Goal: Information Seeking & Learning: Learn about a topic

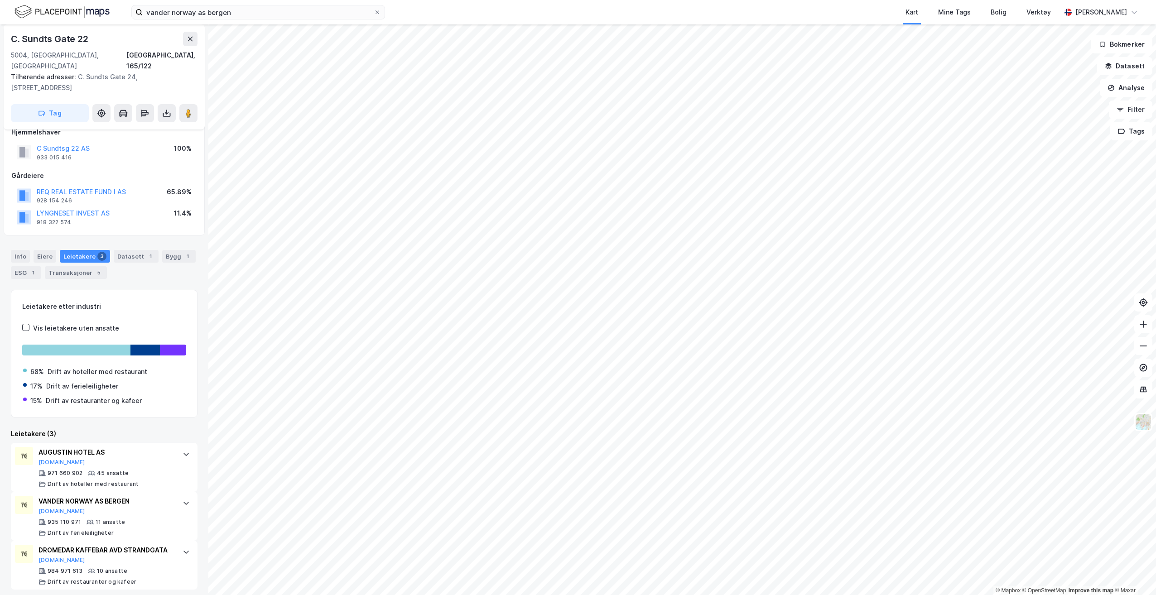
scroll to position [19, 0]
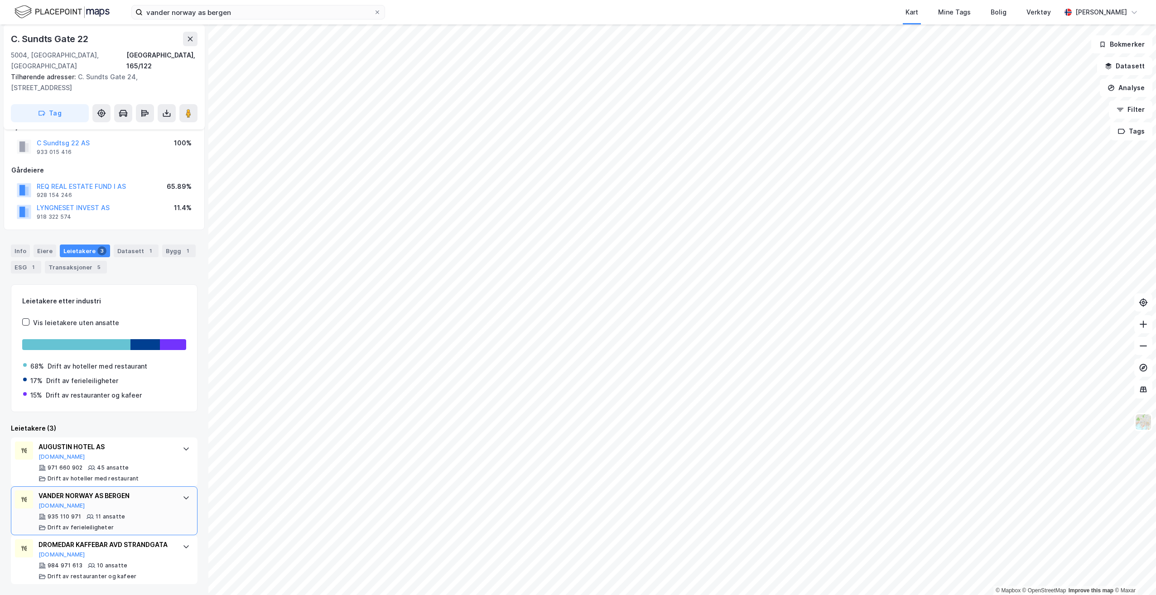
click at [144, 498] on div "VANDER NORWAY AS BERGEN [DOMAIN_NAME]" at bounding box center [106, 500] width 135 height 19
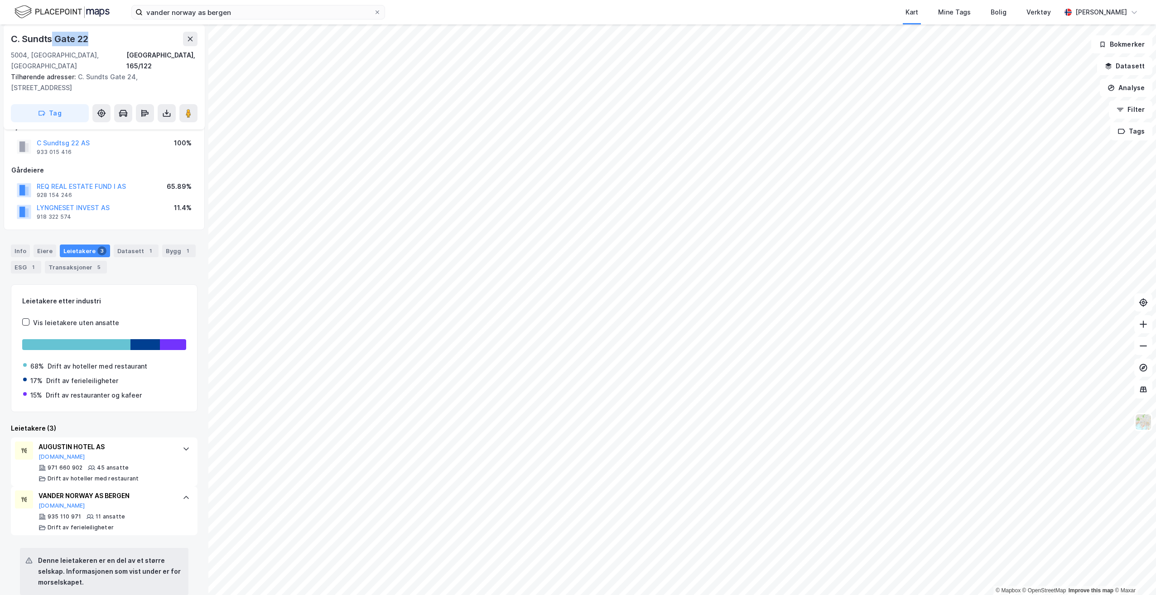
scroll to position [15, 0]
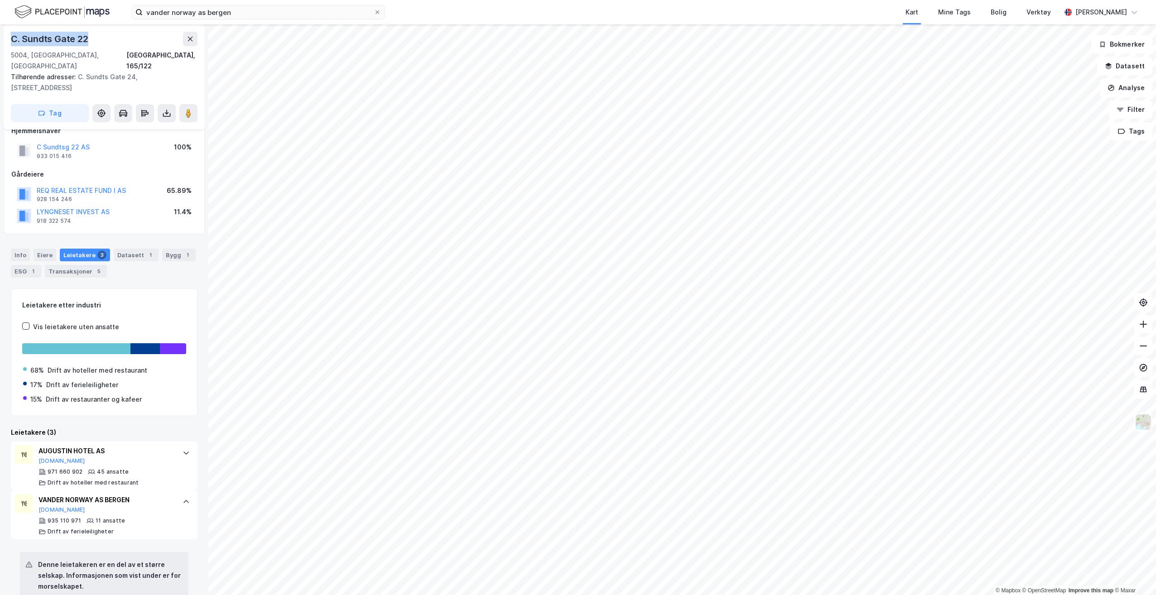
drag, startPoint x: 97, startPoint y: 36, endPoint x: -32, endPoint y: 182, distance: 194.8
click at [0, 182] on html "vander norway as bergen Kart Mine Tags [PERSON_NAME] Verktøy [PERSON_NAME] © Ma…" at bounding box center [578, 297] width 1156 height 595
copy div "C. Sundts Gate 22"
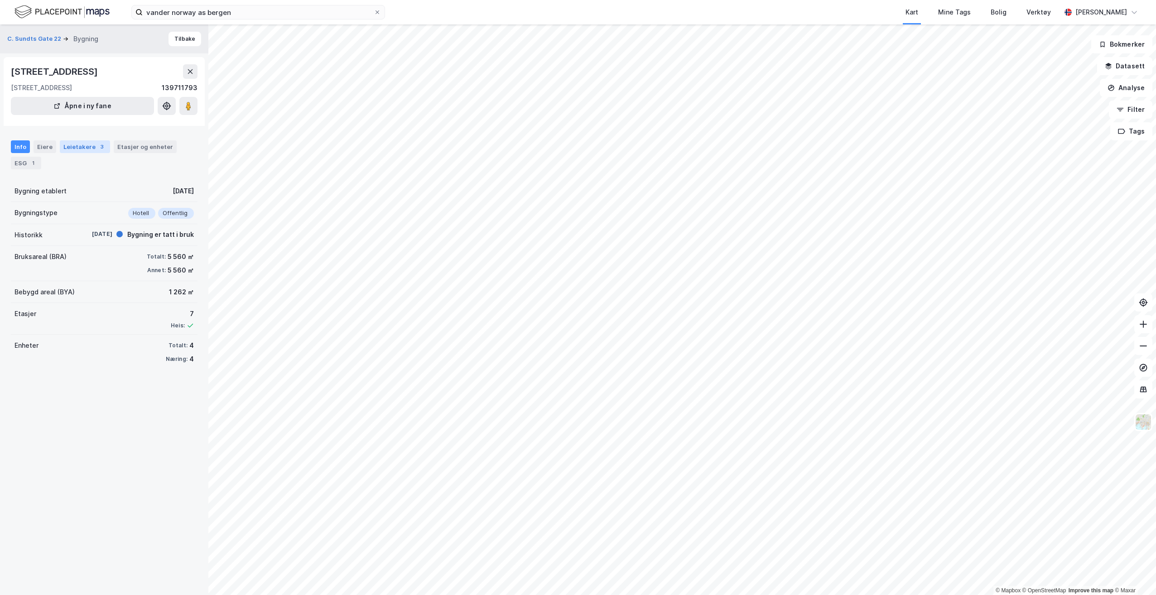
click at [78, 153] on div "Leietakere 3" at bounding box center [85, 146] width 50 height 13
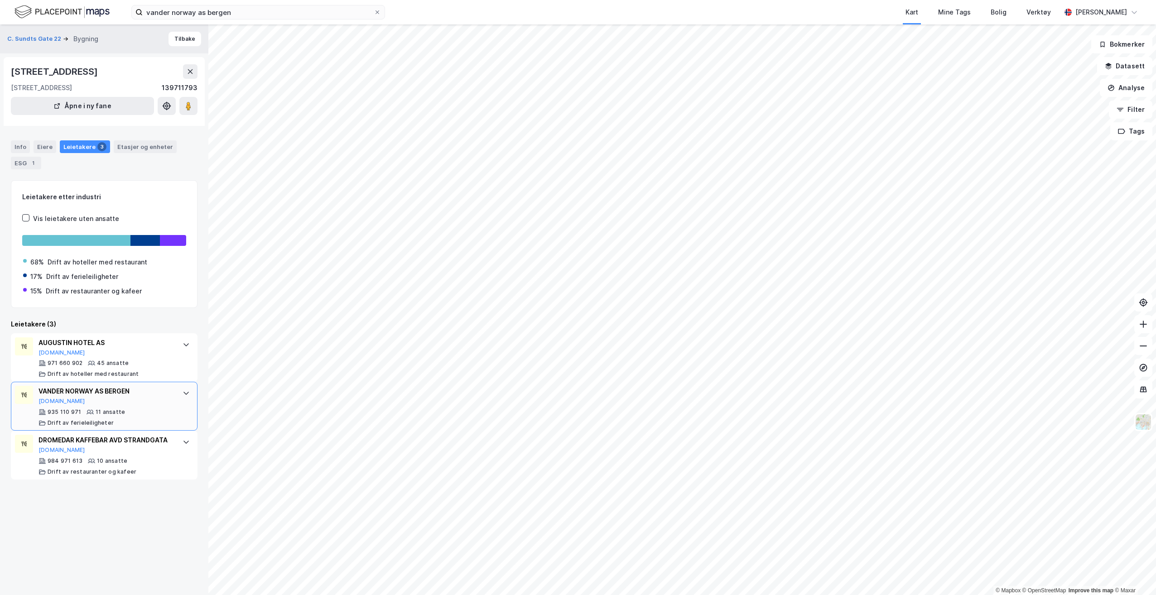
click at [110, 427] on div "935 110 971 11 ansatte Drift av ferieleiligheter" at bounding box center [106, 418] width 135 height 18
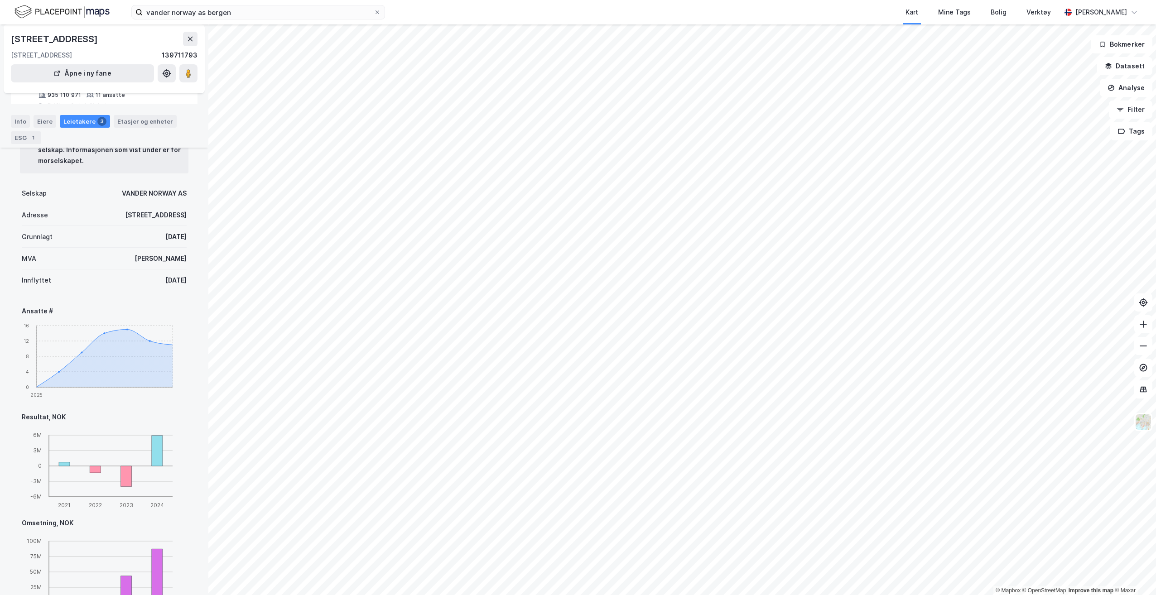
scroll to position [91, 0]
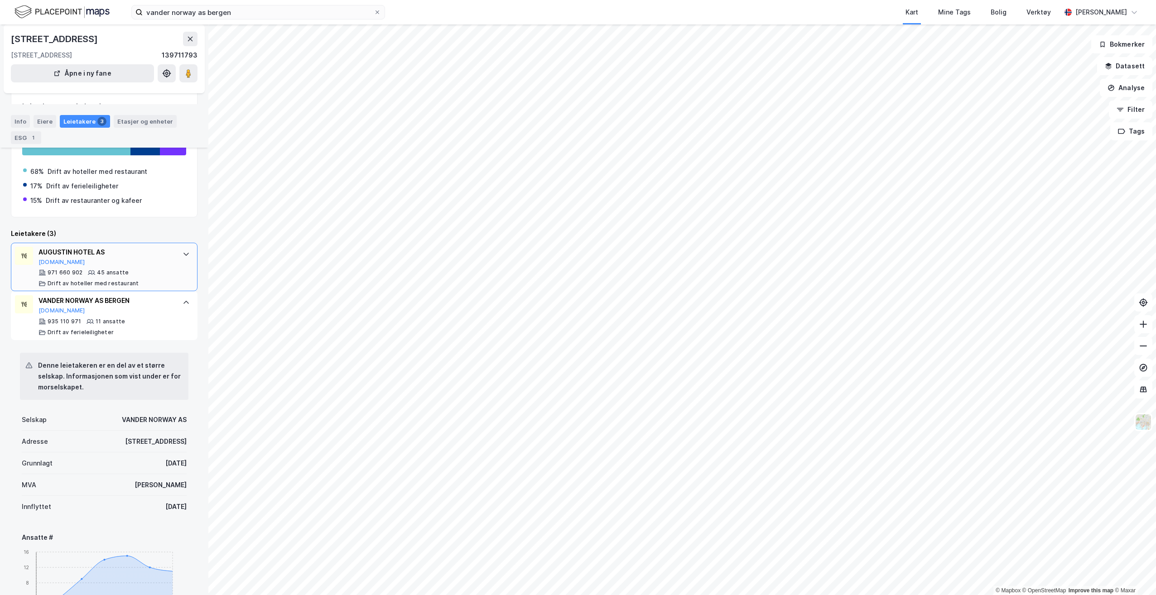
click at [114, 287] on div "Drift av hoteller med restaurant" at bounding box center [93, 283] width 91 height 7
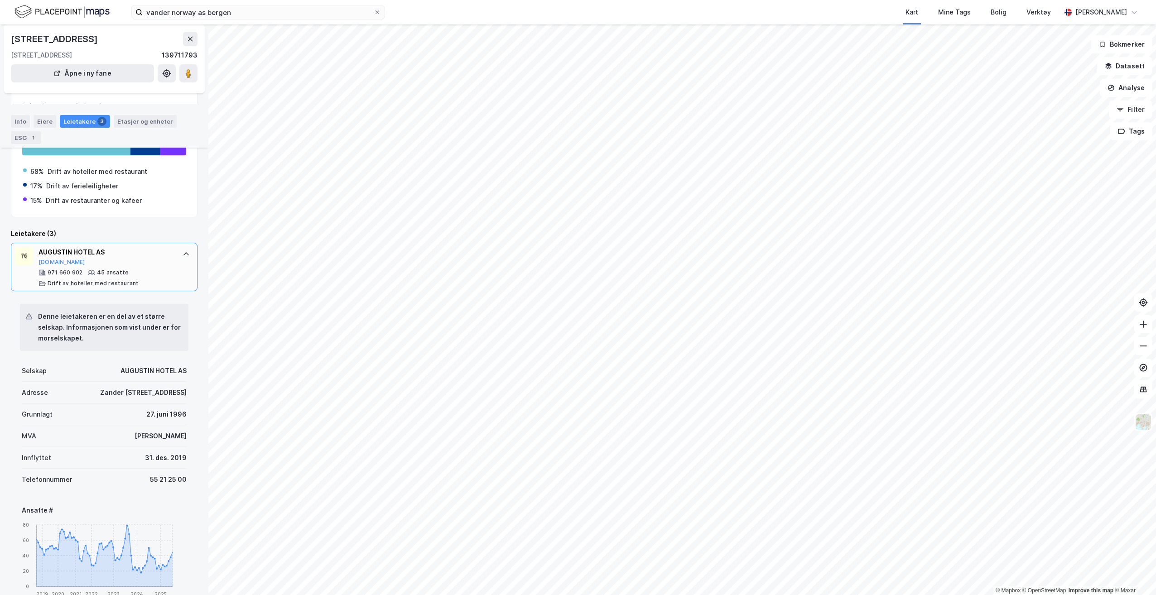
click at [114, 287] on div "Drift av hoteller med restaurant" at bounding box center [93, 283] width 91 height 7
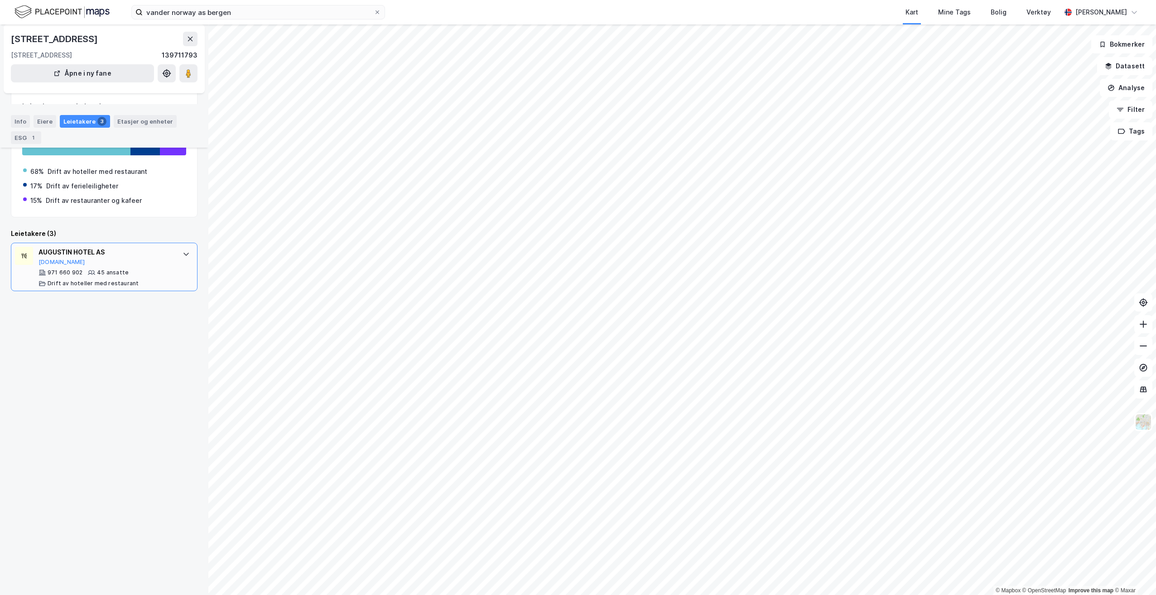
scroll to position [0, 0]
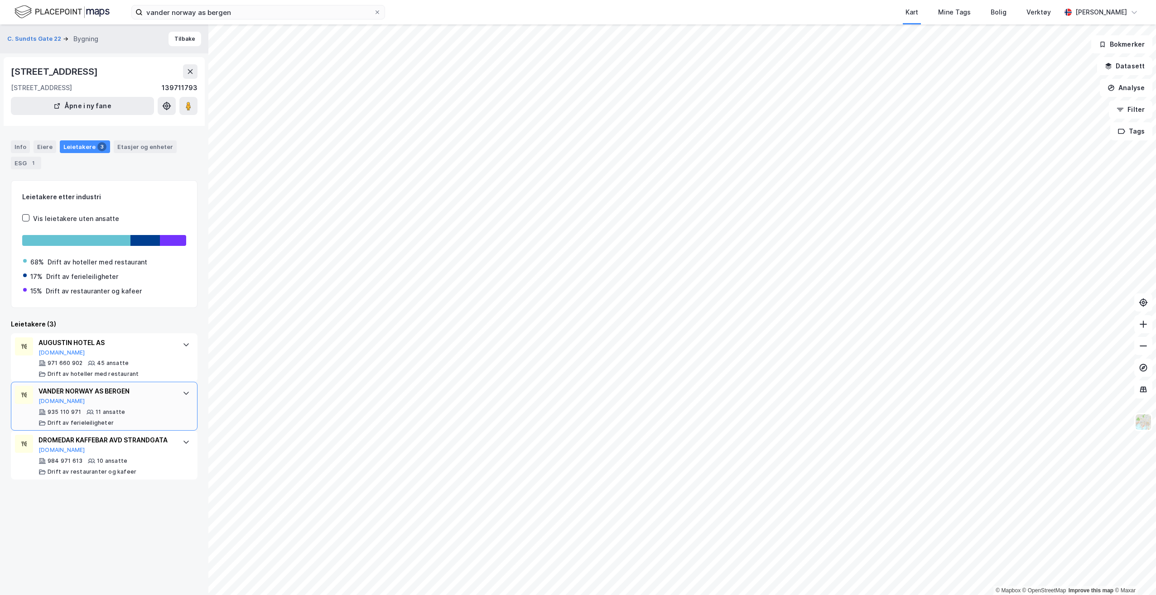
click at [132, 405] on div "VANDER NORWAY AS BERGEN [DOMAIN_NAME]" at bounding box center [106, 395] width 135 height 19
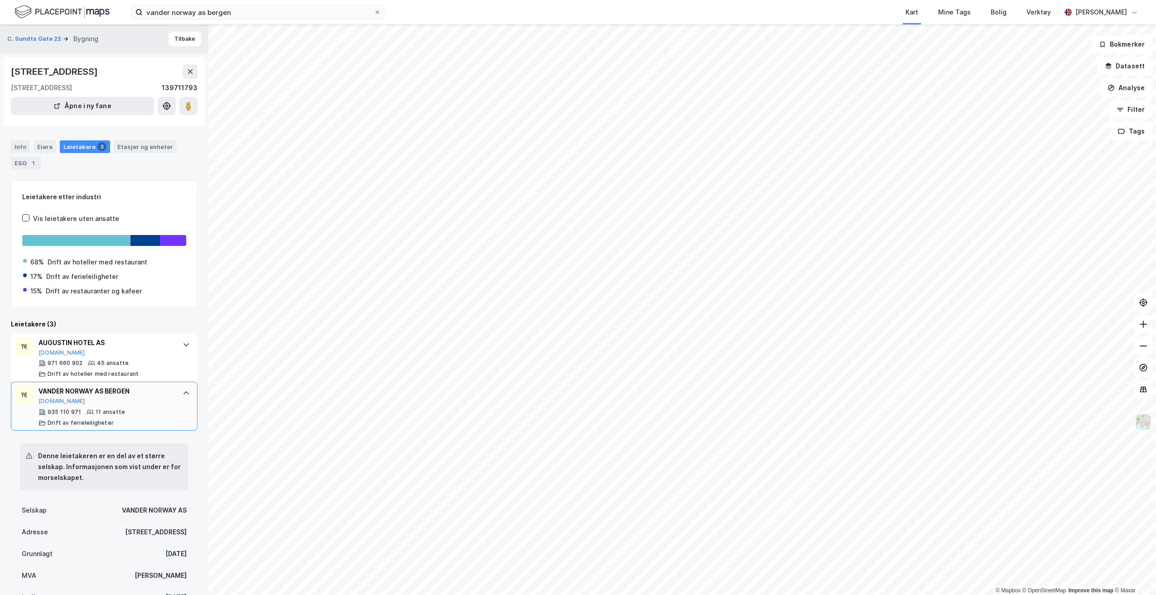
click at [168, 417] on div "VANDER NORWAY AS BERGEN [DOMAIN_NAME] 935 110 971 11 ansatte Drift av ferieleil…" at bounding box center [104, 406] width 187 height 49
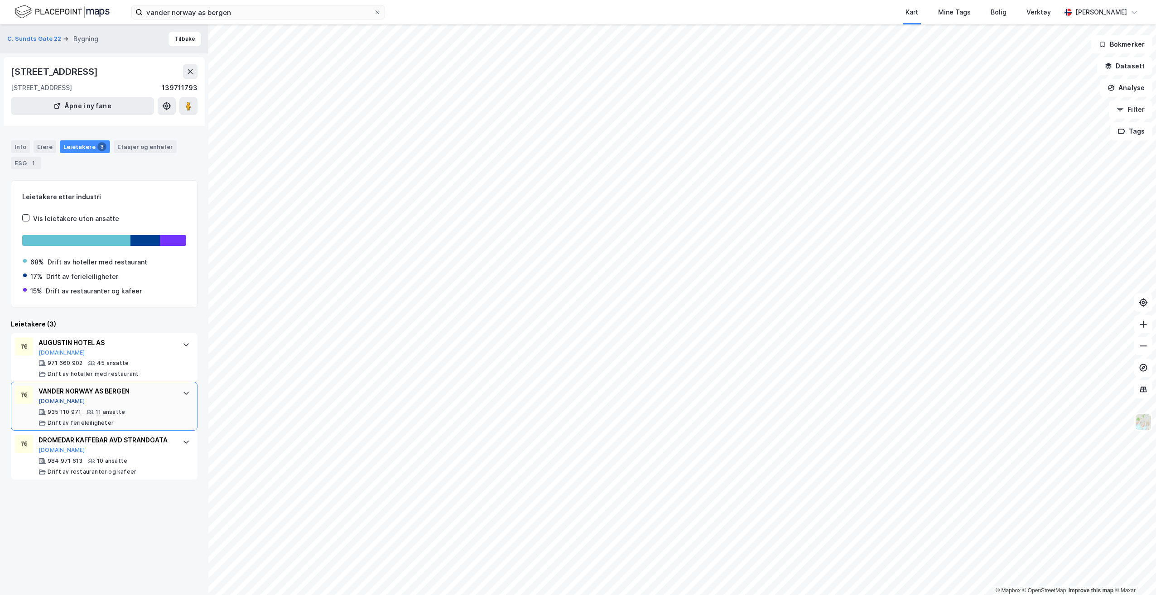
click at [55, 405] on button "[DOMAIN_NAME]" at bounding box center [62, 401] width 47 height 7
click at [147, 378] on div "971 660 902 45 ansatte Drift av hoteller med restaurant" at bounding box center [106, 369] width 135 height 18
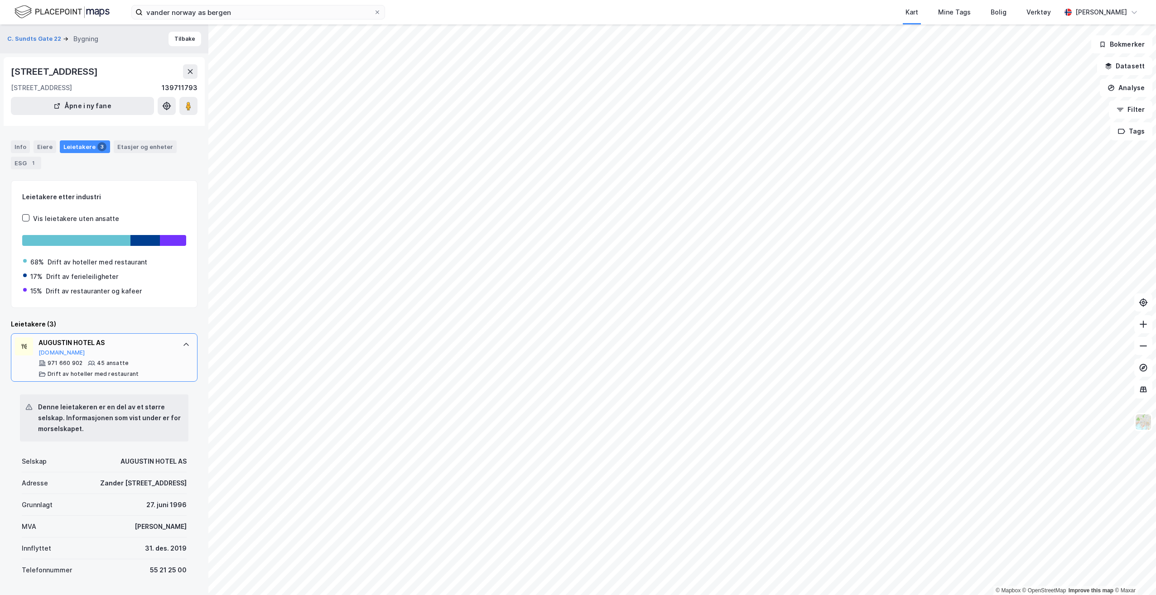
click at [154, 378] on div "971 660 902 45 ansatte Drift av hoteller med restaurant" at bounding box center [106, 369] width 135 height 18
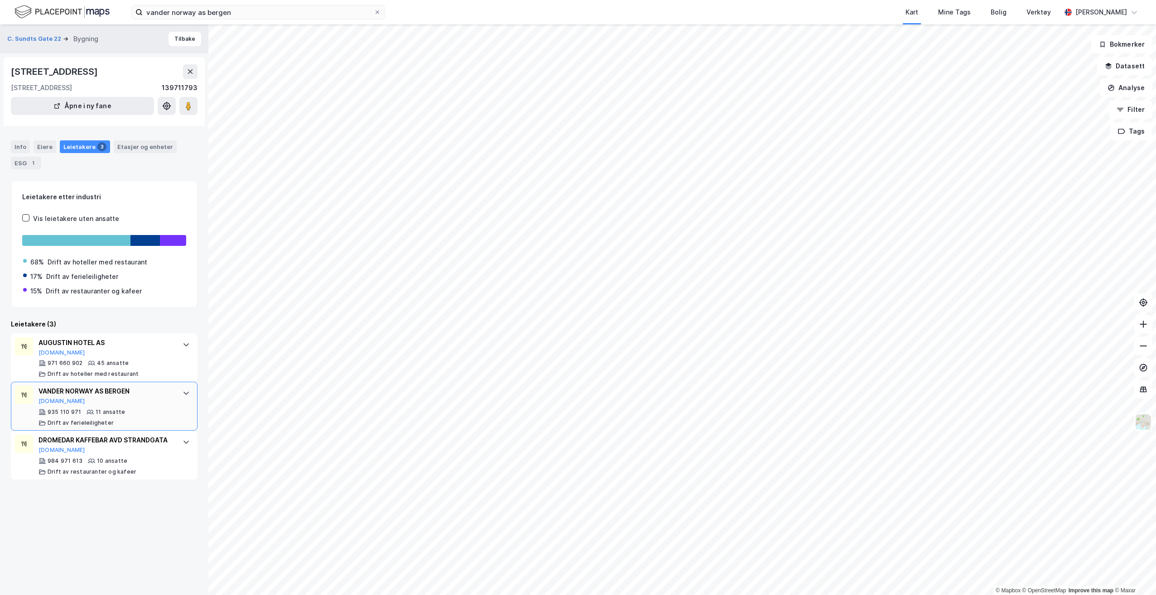
click at [162, 423] on div "935 110 971 11 ansatte Drift av ferieleiligheter" at bounding box center [106, 418] width 135 height 18
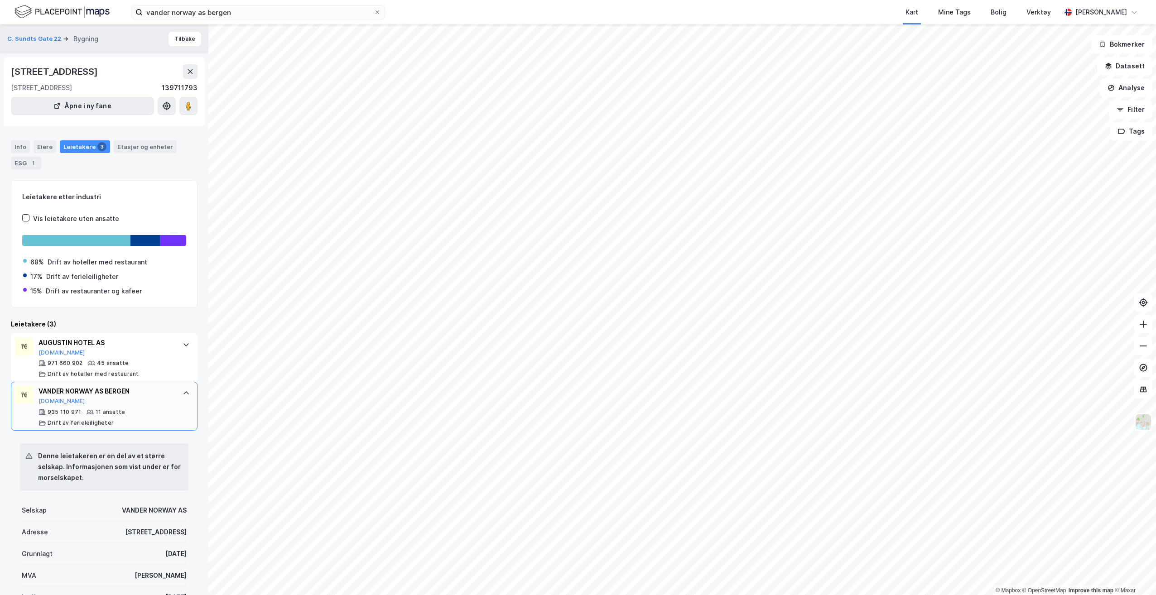
click at [58, 397] on div "VANDER NORWAY AS BERGEN" at bounding box center [106, 391] width 135 height 11
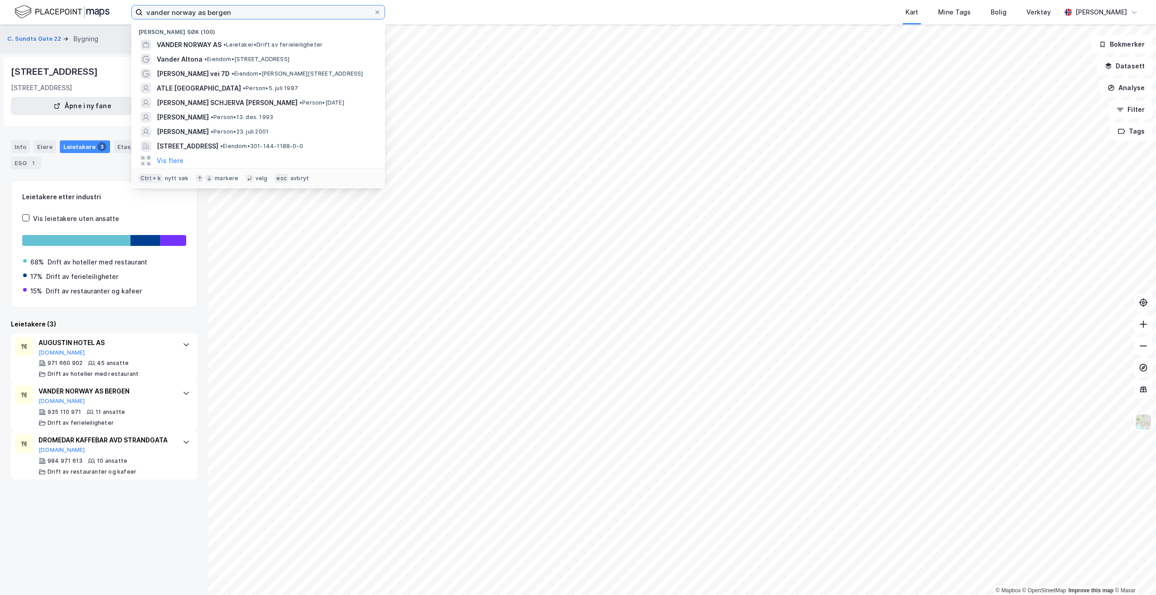
drag, startPoint x: 340, startPoint y: 9, endPoint x: -43, endPoint y: 182, distance: 420.9
click at [0, 182] on html "vander norway as bergen Nylige søk (100) VANDER NORWAY AS • Leietaker • Drift a…" at bounding box center [578, 297] width 1156 height 595
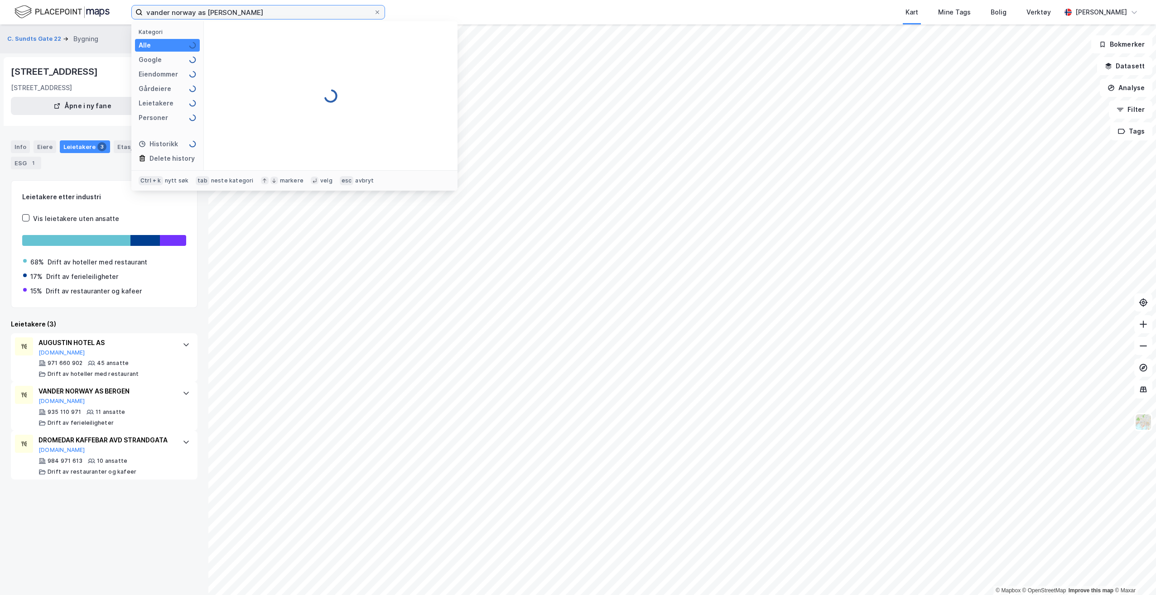
type input "vander norway as bergen"
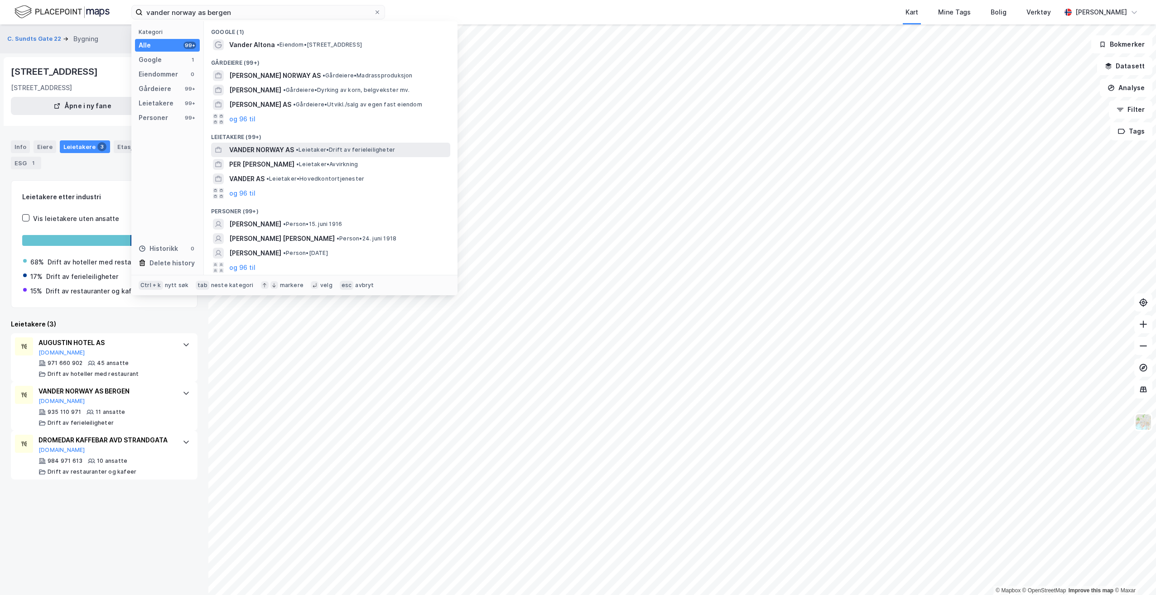
click at [268, 148] on span "VANDER NORWAY AS" at bounding box center [261, 149] width 65 height 11
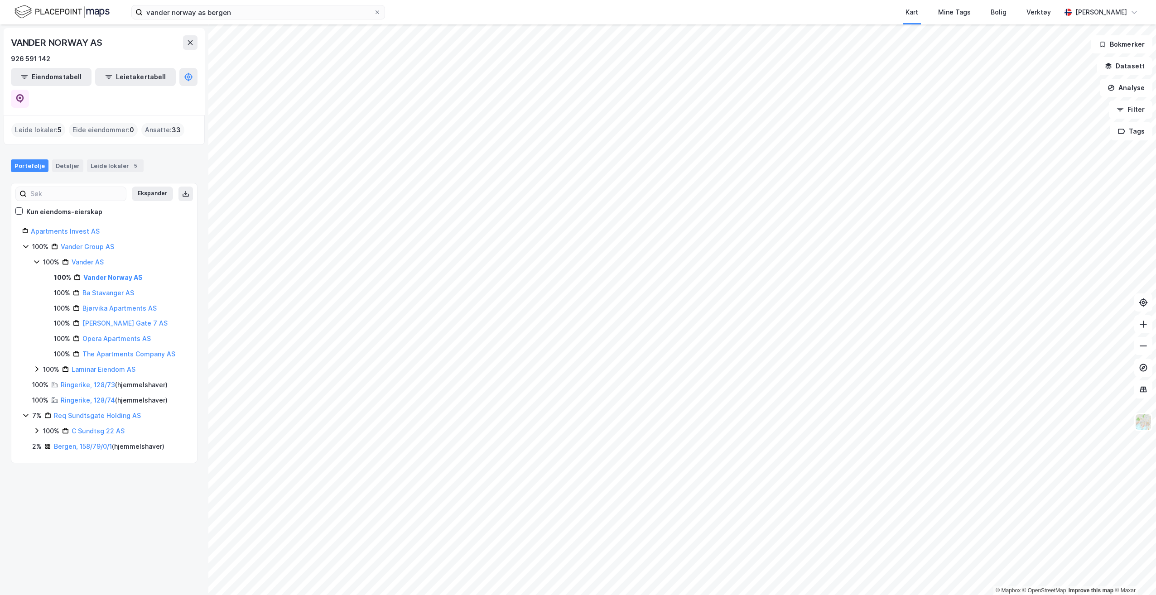
click at [34, 427] on icon at bounding box center [36, 430] width 7 height 7
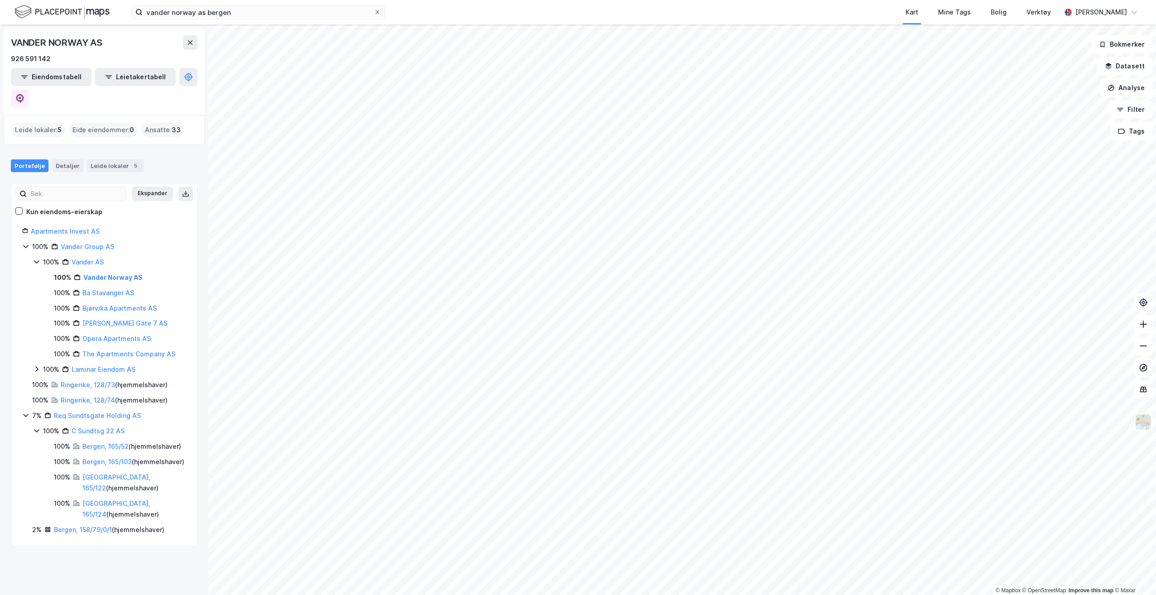
click at [34, 427] on icon at bounding box center [36, 430] width 7 height 7
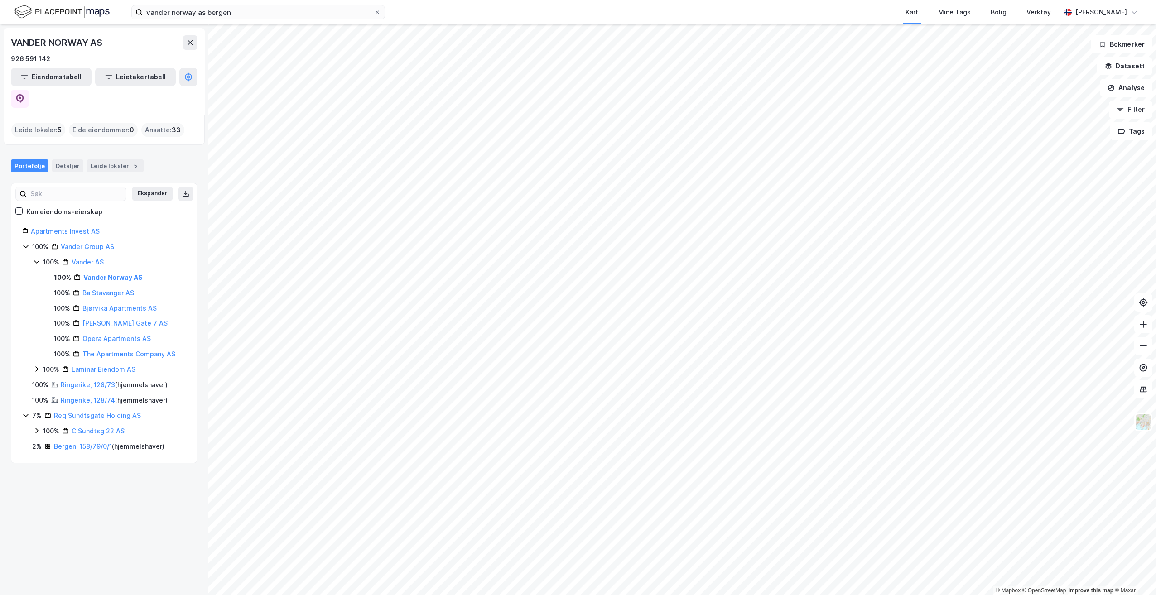
click at [39, 366] on icon at bounding box center [36, 369] width 7 height 7
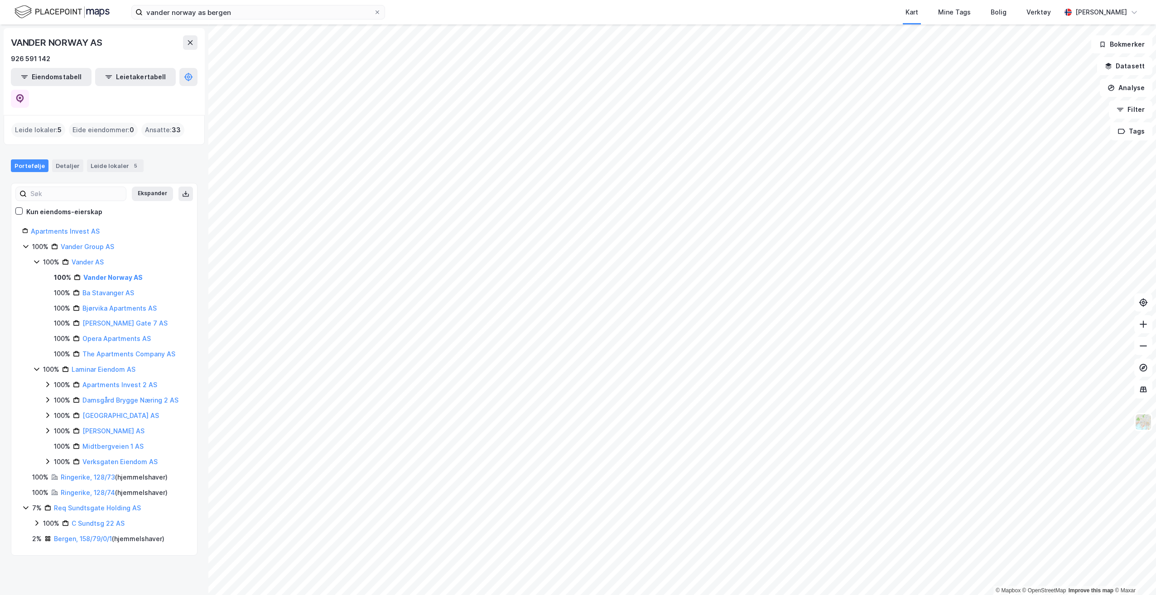
click at [39, 366] on icon at bounding box center [36, 369] width 7 height 7
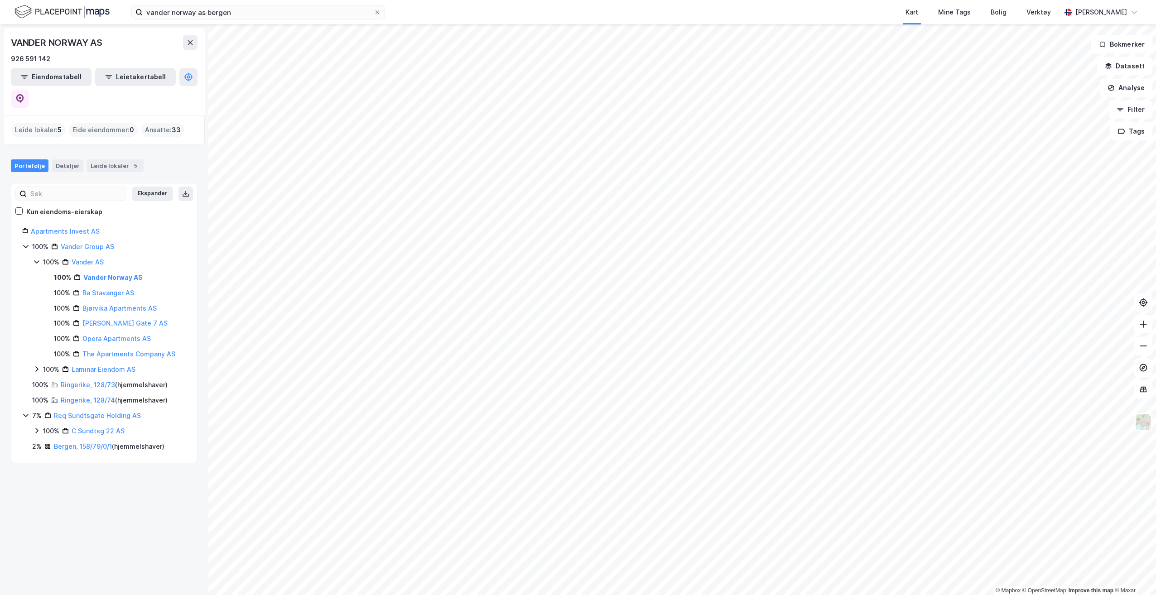
click at [27, 412] on icon at bounding box center [25, 415] width 7 height 7
click at [86, 427] on link "Bergen, 158/79/0/1" at bounding box center [83, 431] width 58 height 8
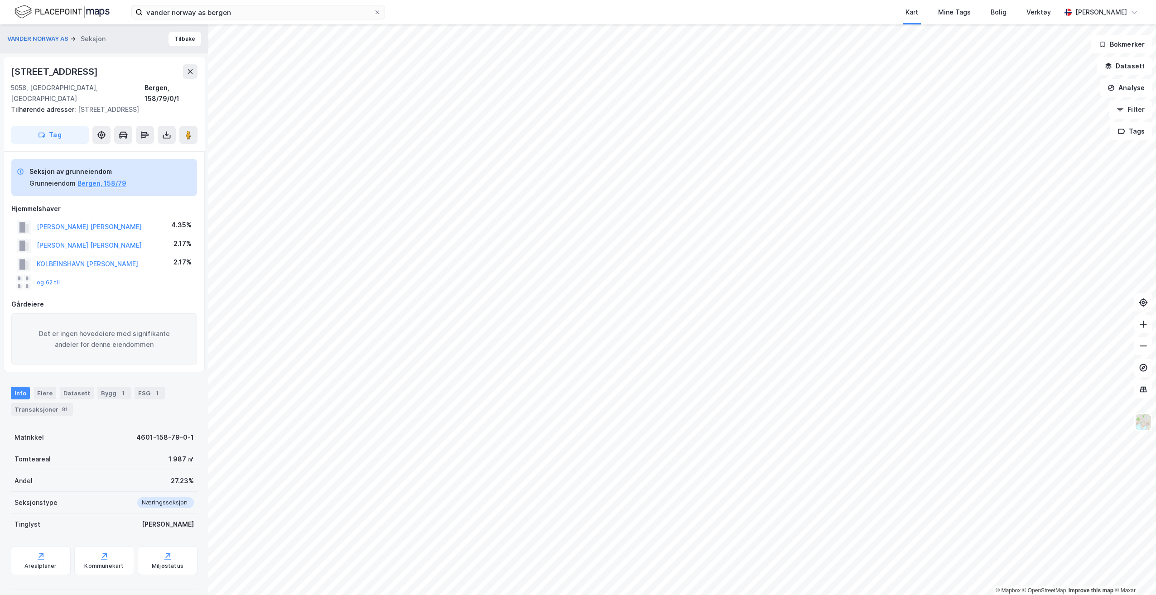
scroll to position [4, 0]
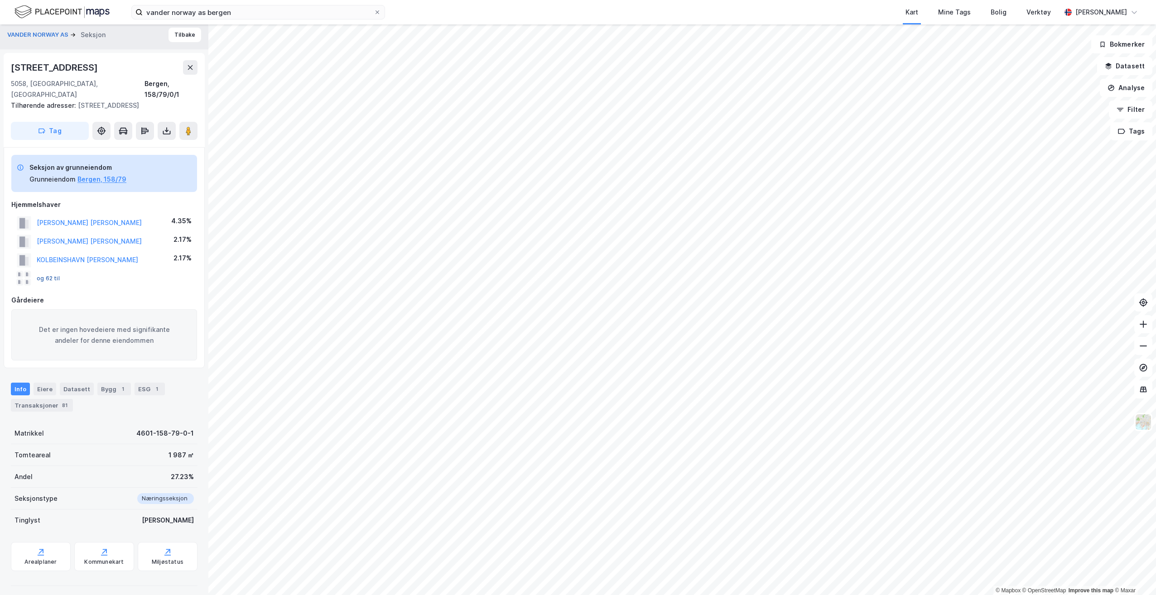
click at [0, 0] on button "og 62 til" at bounding box center [0, 0] width 0 height 0
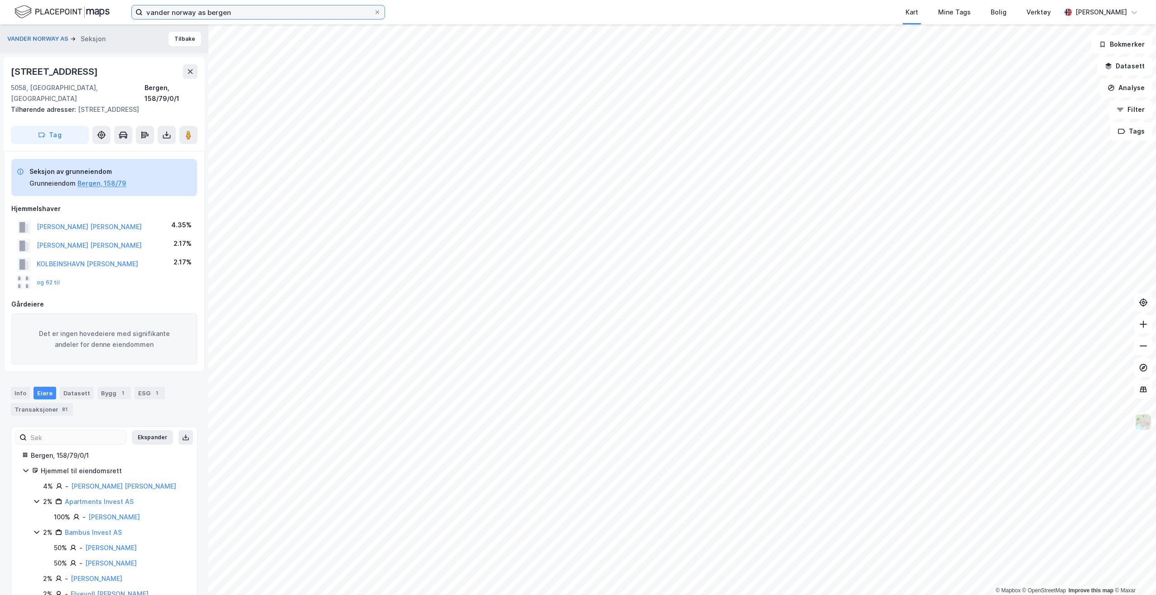
click at [293, 18] on input "vander norway as bergen" at bounding box center [258, 12] width 231 height 14
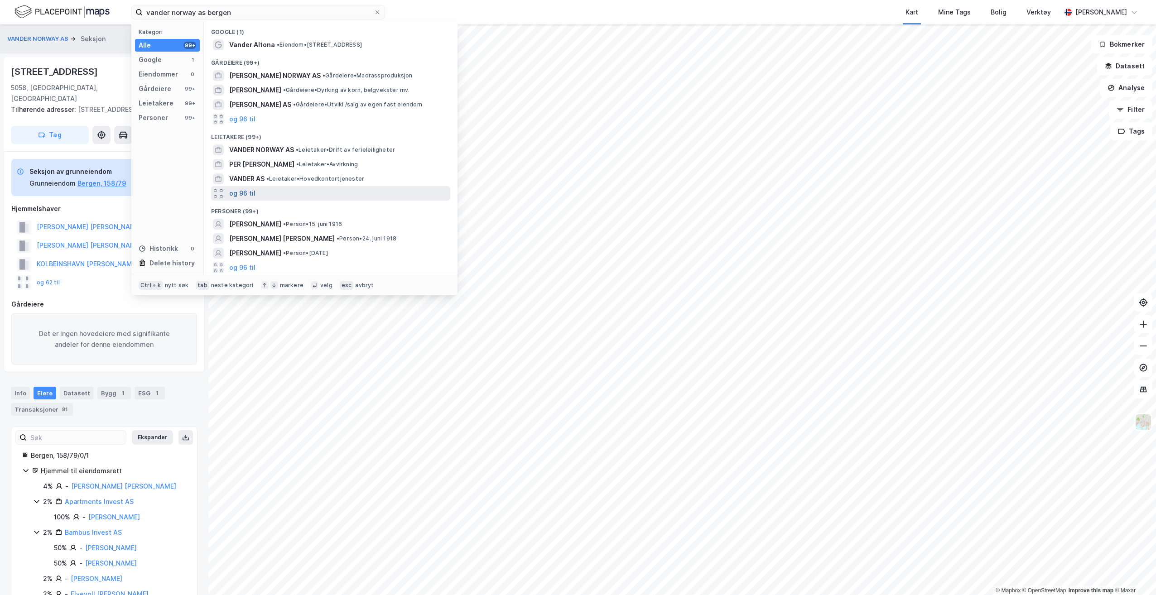
click at [238, 194] on button "og 96 til" at bounding box center [242, 193] width 26 height 11
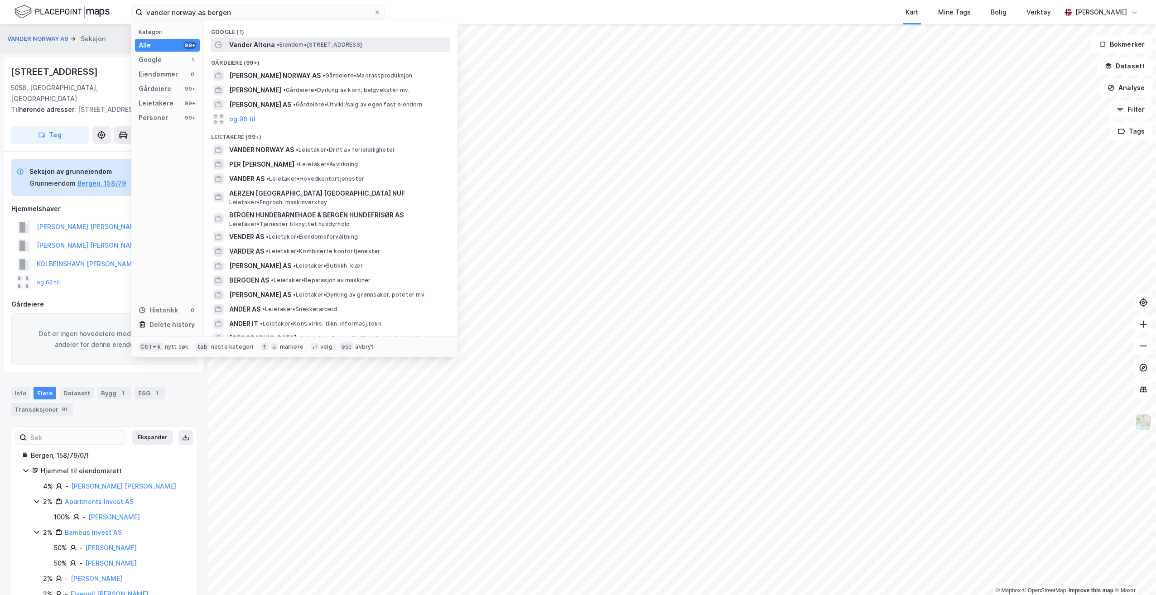
click at [265, 42] on span "Vander Altona" at bounding box center [252, 44] width 46 height 11
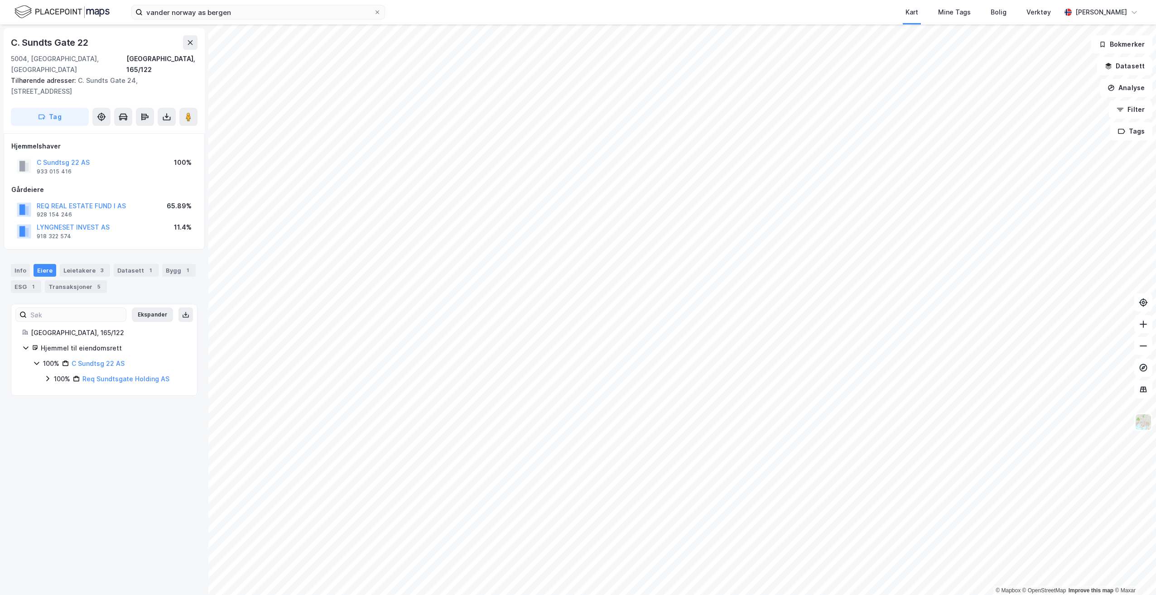
click at [64, 157] on div "C Sundtsg 22 AS" at bounding box center [63, 162] width 53 height 11
click at [0, 0] on button "C Sundtsg 22 AS" at bounding box center [0, 0] width 0 height 0
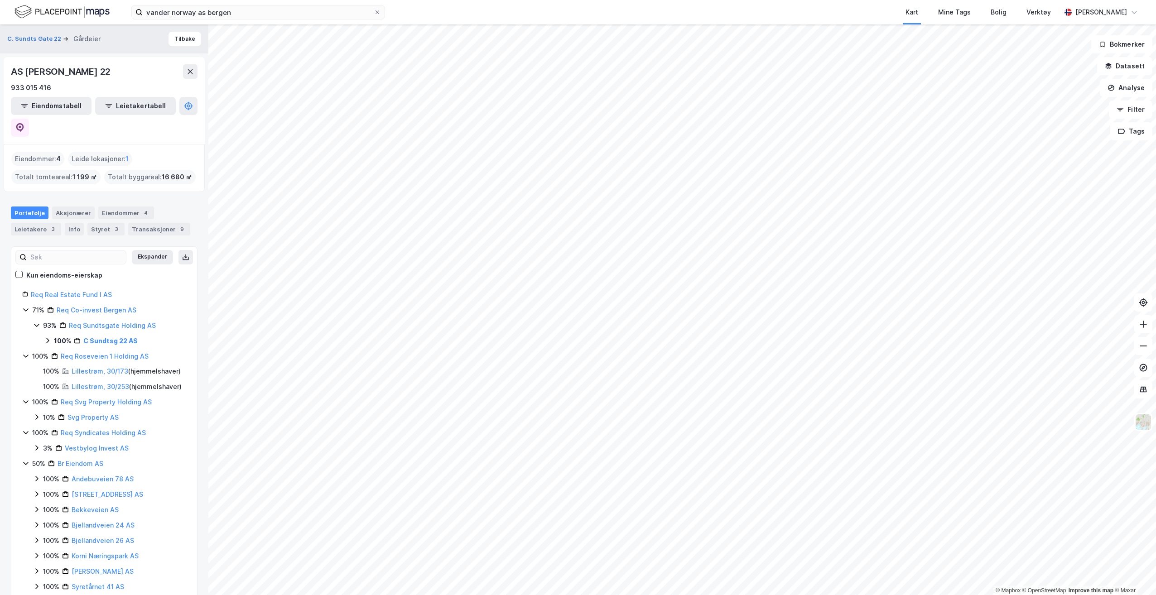
click at [49, 337] on icon at bounding box center [47, 340] width 7 height 7
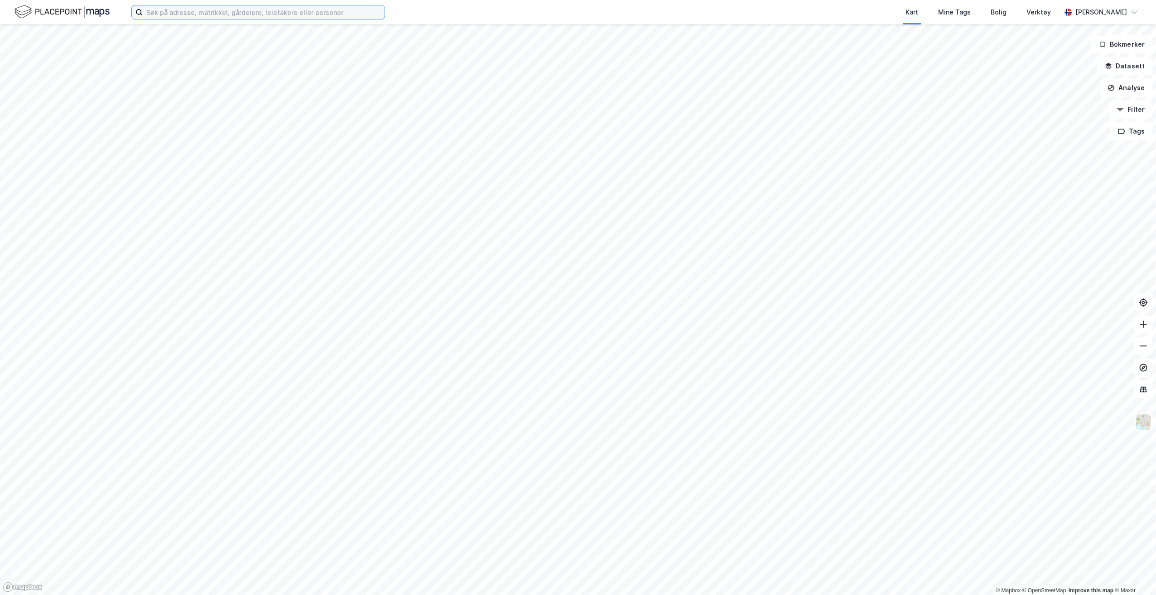
click at [184, 7] on input at bounding box center [264, 12] width 242 height 14
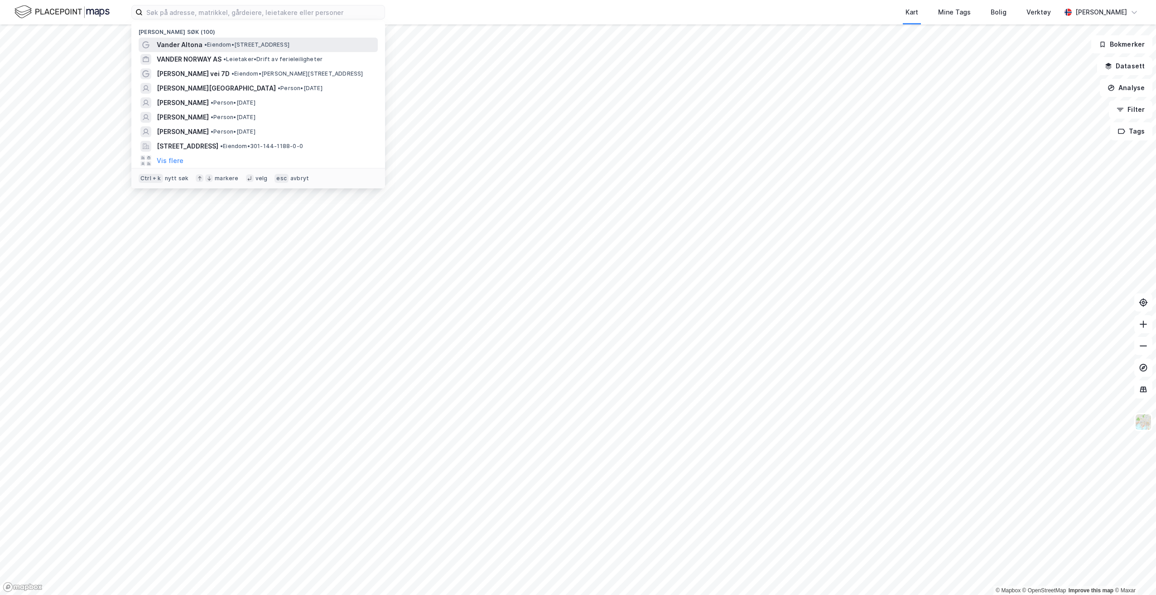
click at [198, 43] on span "Vander Altona" at bounding box center [180, 44] width 46 height 11
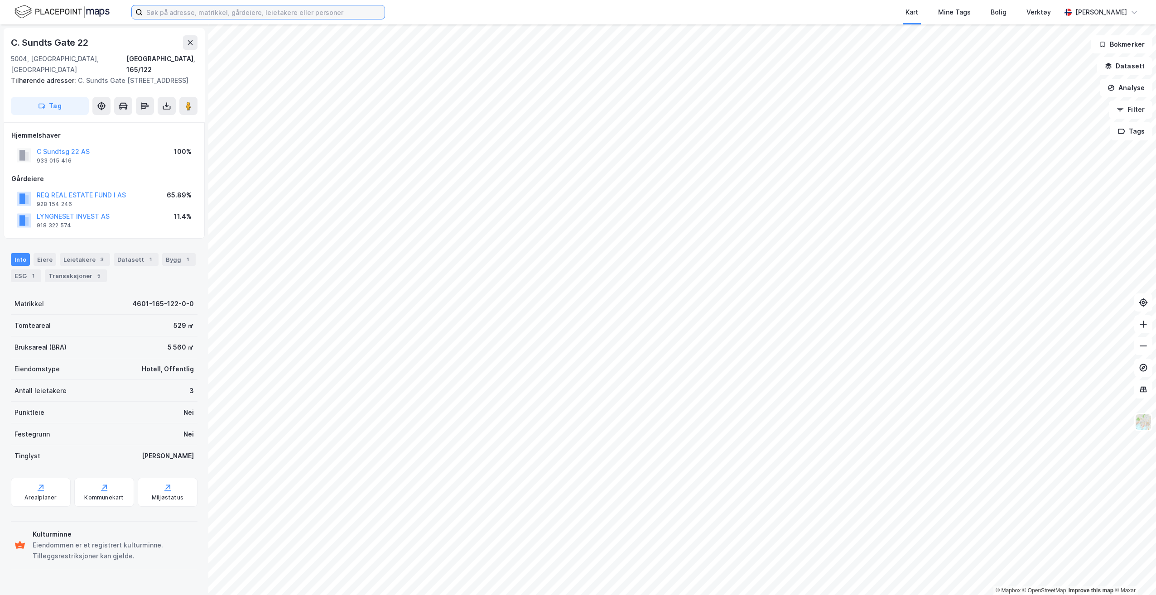
click at [277, 10] on input at bounding box center [264, 12] width 242 height 14
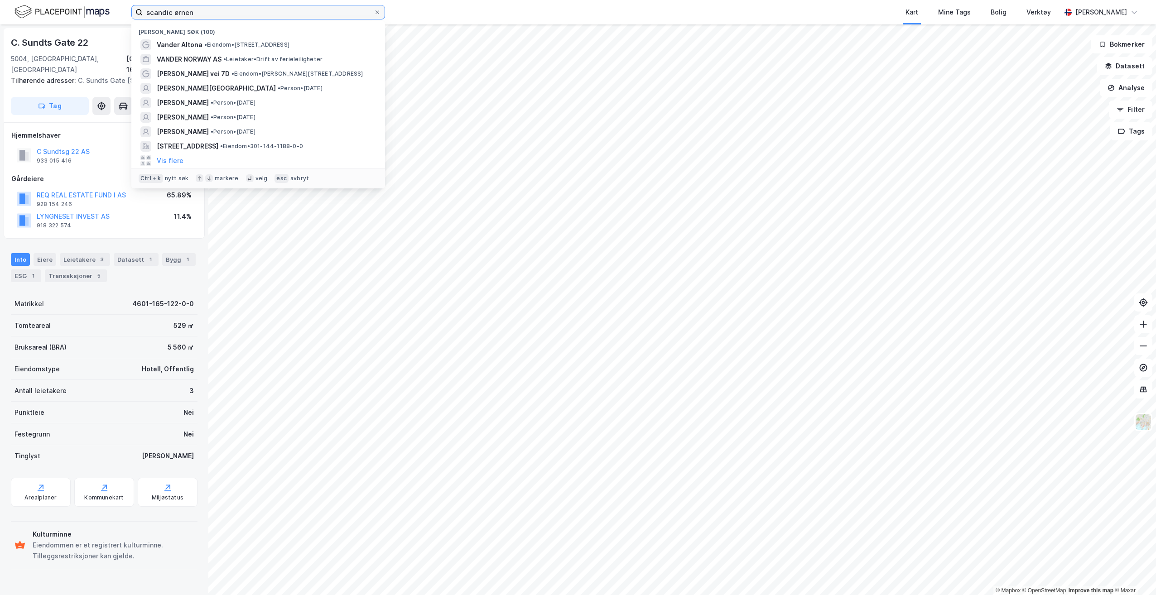
type input "scandic ørnen"
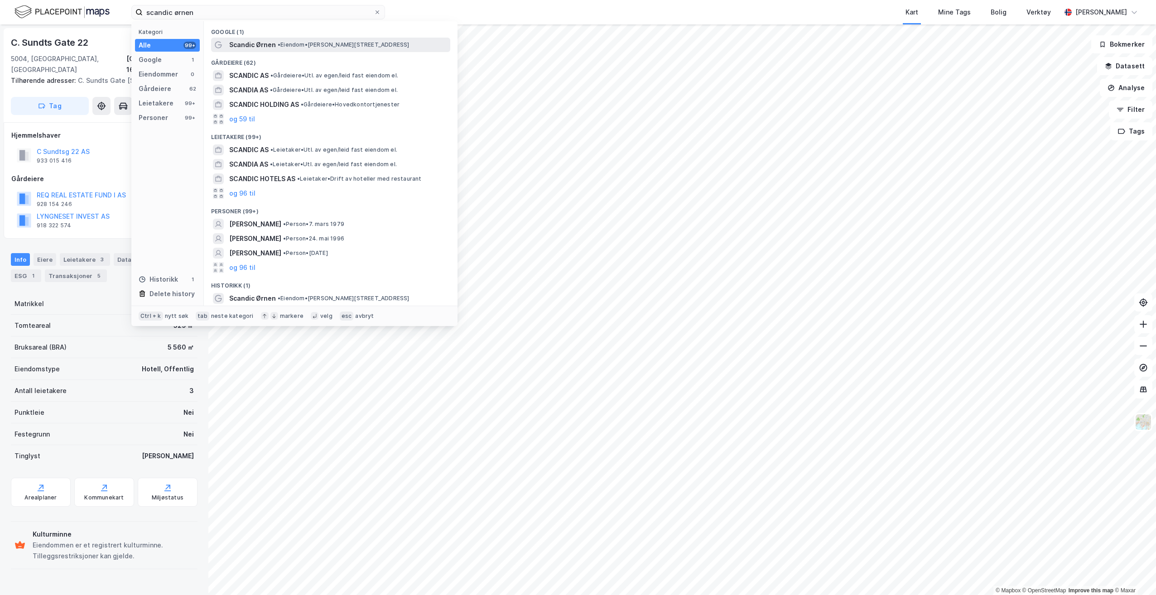
click at [286, 45] on span "• Eiendom • Lars Hilles gate 18, 5008 Bergen" at bounding box center [344, 44] width 132 height 7
